Goal: Navigation & Orientation: Find specific page/section

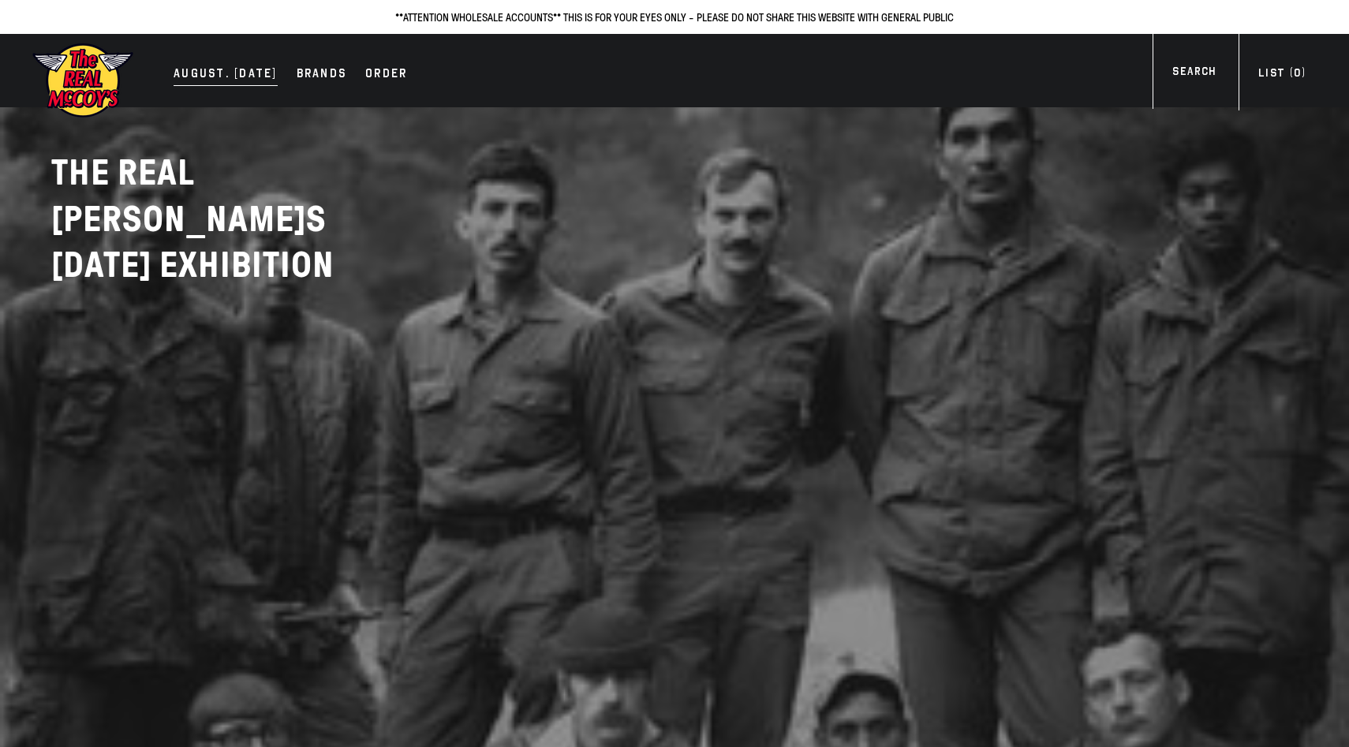
click at [211, 80] on div "AUGUST. [DATE]" at bounding box center [225, 75] width 104 height 22
click at [226, 76] on div "AUGUST. [DATE]" at bounding box center [225, 75] width 104 height 22
click at [206, 80] on div "AUGUST. 2025" at bounding box center [221, 75] width 96 height 22
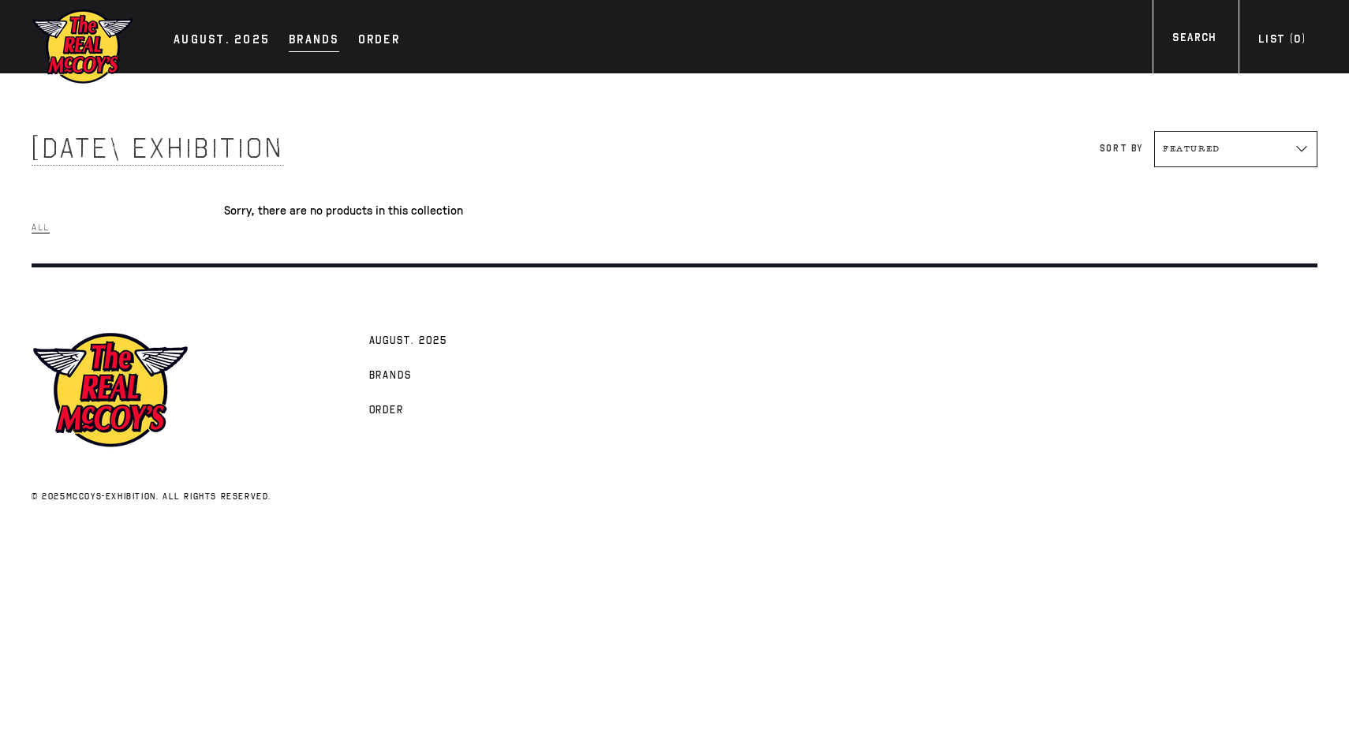
click at [312, 35] on div "Brands" at bounding box center [314, 41] width 50 height 22
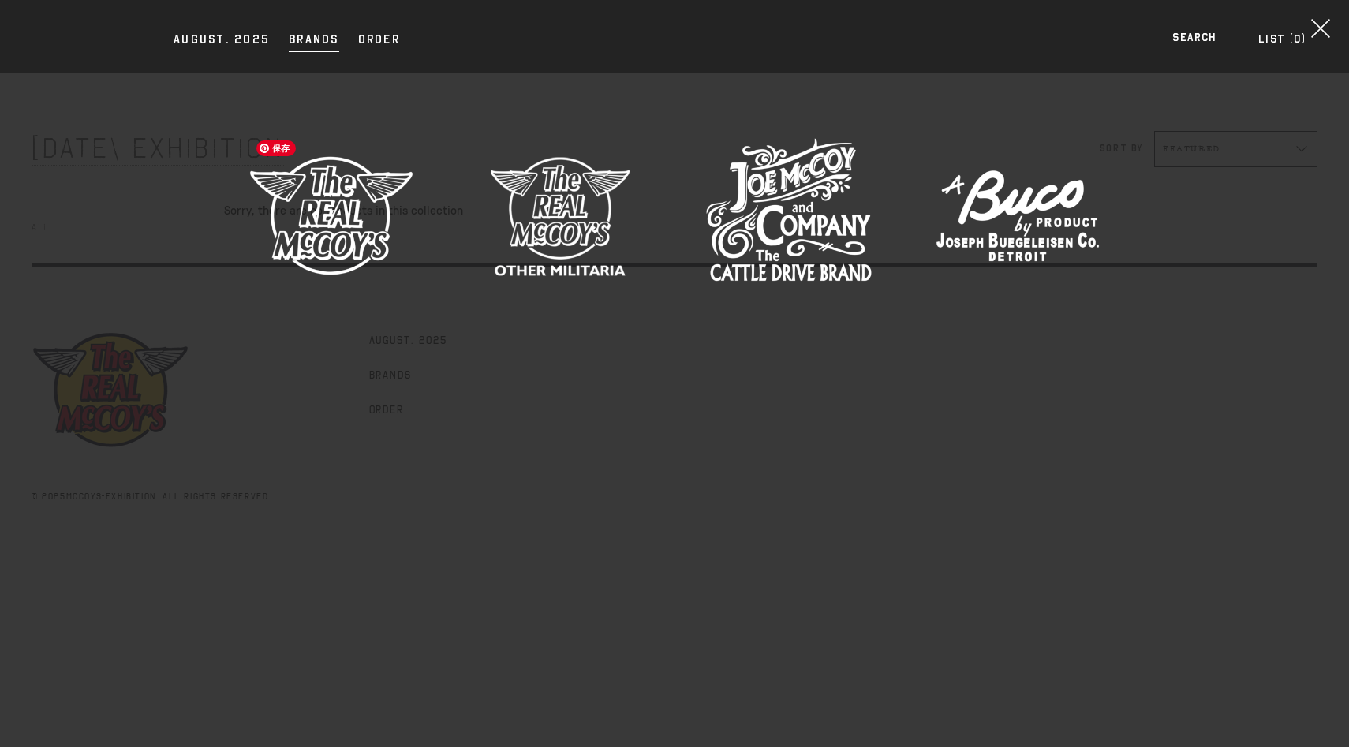
click at [386, 188] on img at bounding box center [331, 215] width 166 height 166
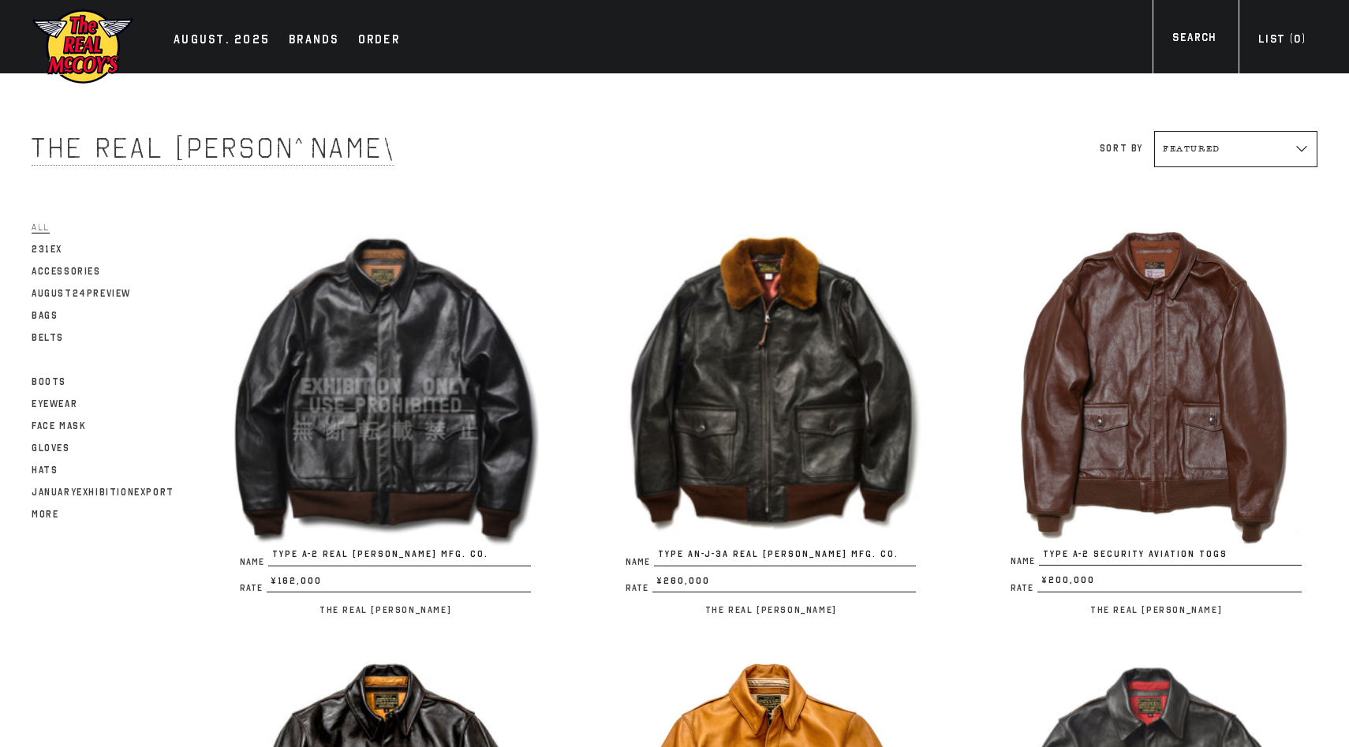
scroll to position [2, 0]
